Goal: Task Accomplishment & Management: Manage account settings

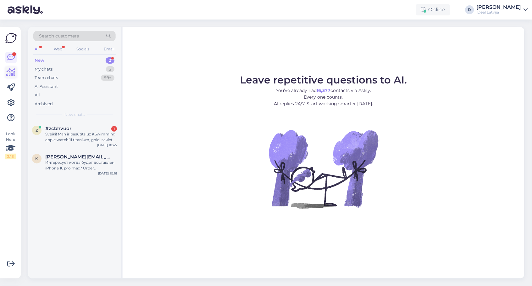
click at [11, 73] on icon at bounding box center [11, 73] width 9 height 8
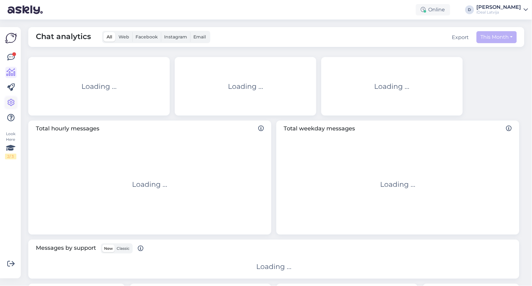
click at [10, 100] on icon at bounding box center [11, 103] width 8 height 8
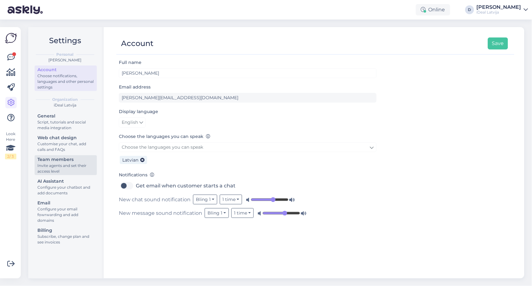
click at [59, 163] on div "Invite agents and set their access level" at bounding box center [65, 168] width 57 height 11
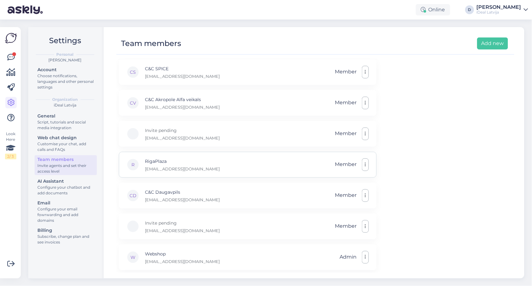
scroll to position [91, 0]
click at [515, 8] on div "[PERSON_NAME]" at bounding box center [499, 7] width 45 height 5
click at [482, 50] on div "Log out" at bounding box center [489, 53] width 77 height 11
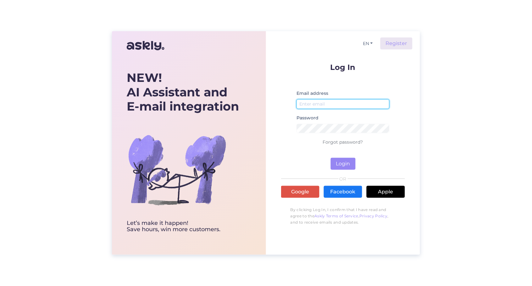
type input "[PERSON_NAME][EMAIL_ADDRESS][DOMAIN_NAME]"
click at [338, 164] on button "Login" at bounding box center [343, 164] width 25 height 12
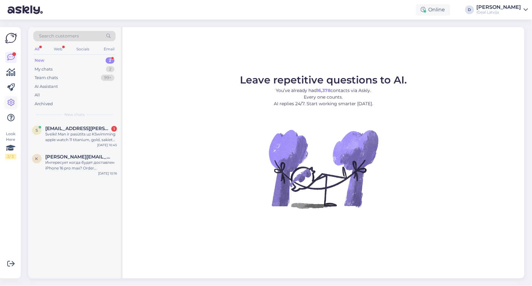
click at [9, 102] on icon at bounding box center [11, 103] width 8 height 8
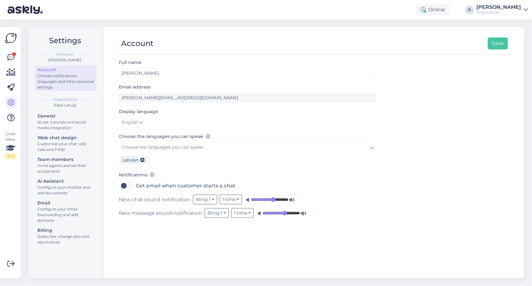
click at [71, 172] on div "General Script, tutorials and social media integration Web chat design Customis…" at bounding box center [66, 180] width 62 height 136
click at [71, 167] on div "Invite agents and set their access level" at bounding box center [65, 168] width 57 height 11
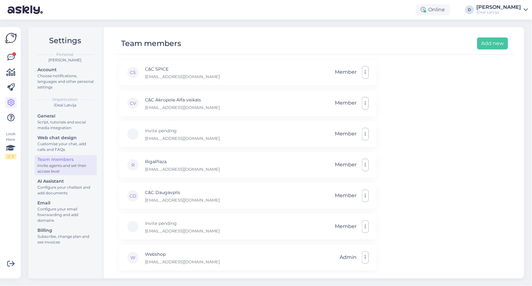
scroll to position [91, 0]
click at [277, 226] on div "Invite pending [EMAIL_ADDRESS][DOMAIN_NAME] Member" at bounding box center [248, 227] width 258 height 26
click at [273, 224] on div "Invite pending [EMAIL_ADDRESS][DOMAIN_NAME] Member" at bounding box center [248, 227] width 258 height 26
click at [236, 153] on div "R RigaPlaza [EMAIL_ADDRESS][DOMAIN_NAME] Member" at bounding box center [248, 165] width 258 height 26
click at [238, 132] on div "Invite pending [EMAIL_ADDRESS][DOMAIN_NAME] Member" at bounding box center [248, 134] width 258 height 26
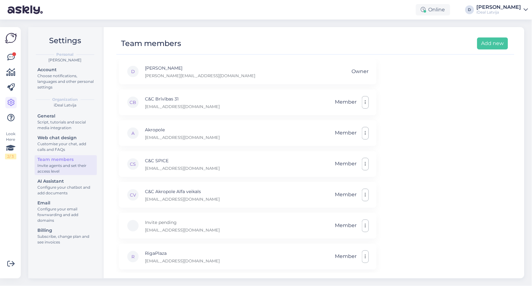
scroll to position [0, 0]
click at [513, 7] on div "[PERSON_NAME]" at bounding box center [499, 7] width 45 height 5
click at [467, 53] on div "Log out" at bounding box center [489, 53] width 77 height 11
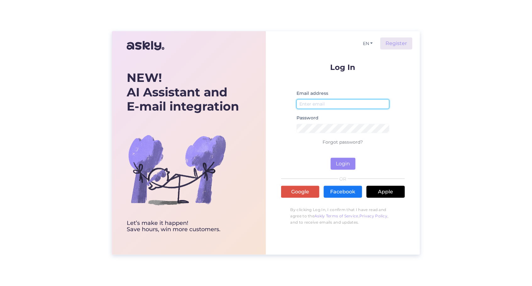
click at [301, 100] on input "email" at bounding box center [343, 104] width 93 height 10
type input "[PERSON_NAME][EMAIL_ADDRESS][DOMAIN_NAME]"
click at [344, 163] on button "Login" at bounding box center [343, 164] width 25 height 12
